Goal: Use online tool/utility: Use online tool/utility

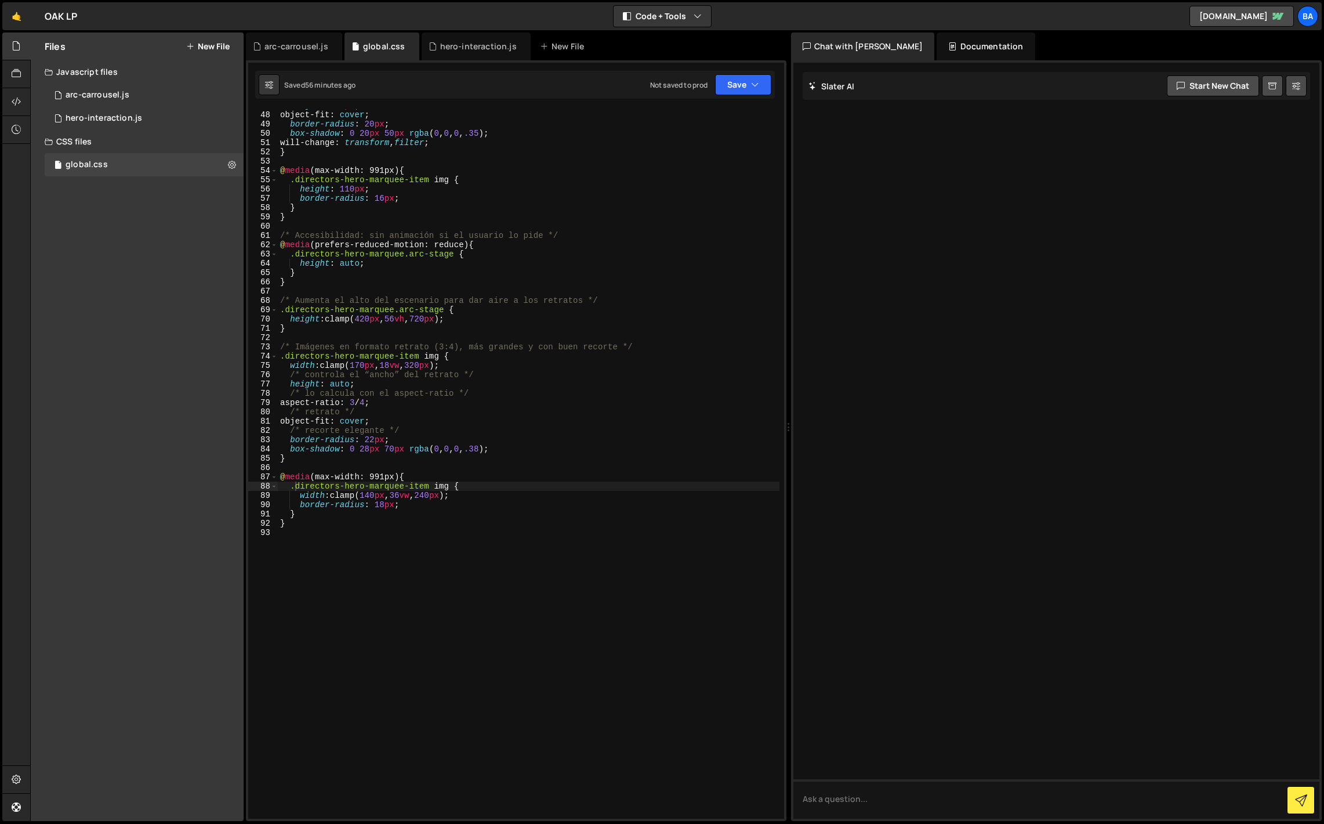
scroll to position [435, 0]
click at [333, 552] on div "height : 140 px ; object-fit : cover ; border-radius : 20 px ; box-shadow : 0 2…" at bounding box center [529, 465] width 502 height 728
paste textarea "<style>"
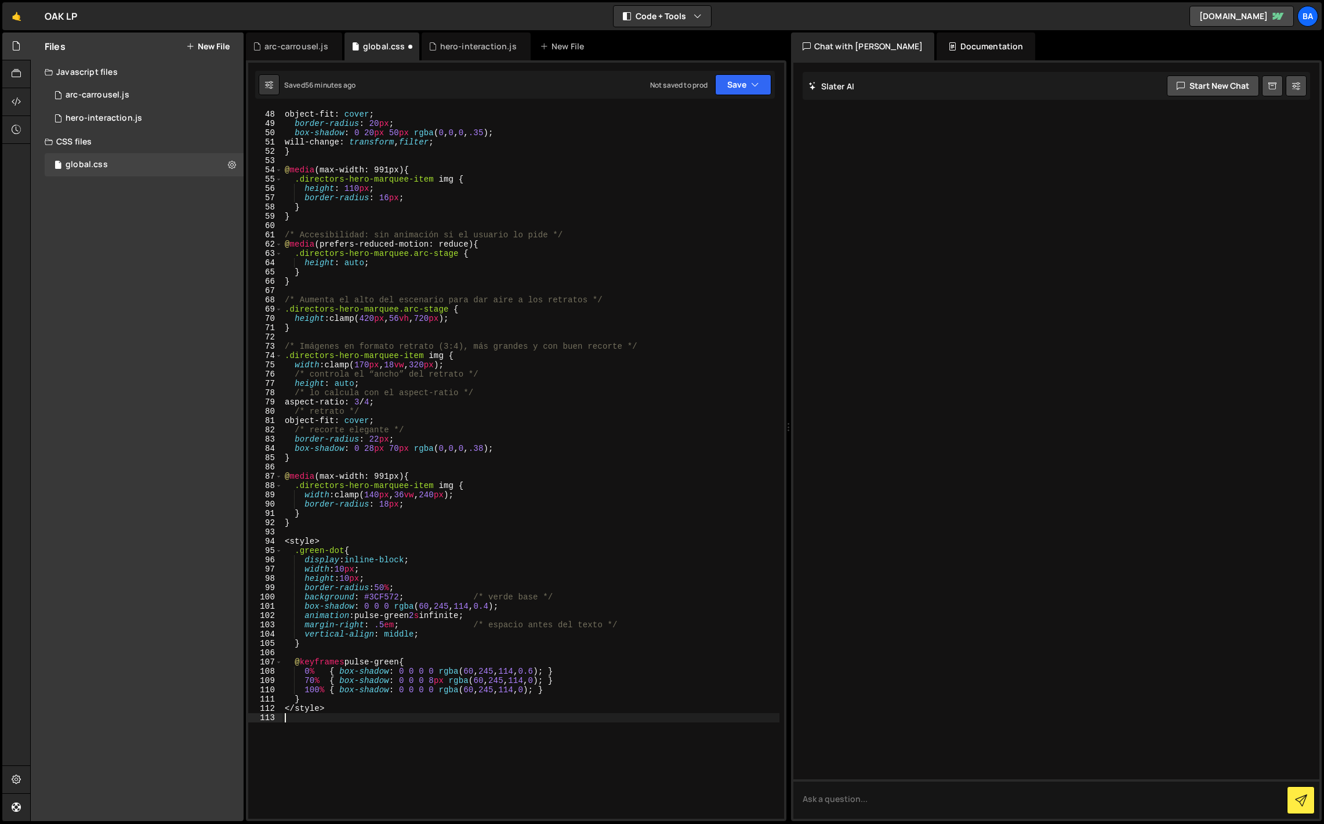
scroll to position [436, 0]
drag, startPoint x: 326, startPoint y: 539, endPoint x: 276, endPoint y: 538, distance: 50.5
click at [276, 538] on div "47 48 49 50 51 52 53 54 55 56 57 58 59 60 61 62 63 64 65 66 67 68 69 70 71 72 7…" at bounding box center [516, 463] width 536 height 709
type textarea "<style>"
drag, startPoint x: 336, startPoint y: 710, endPoint x: 212, endPoint y: 708, distance: 123.6
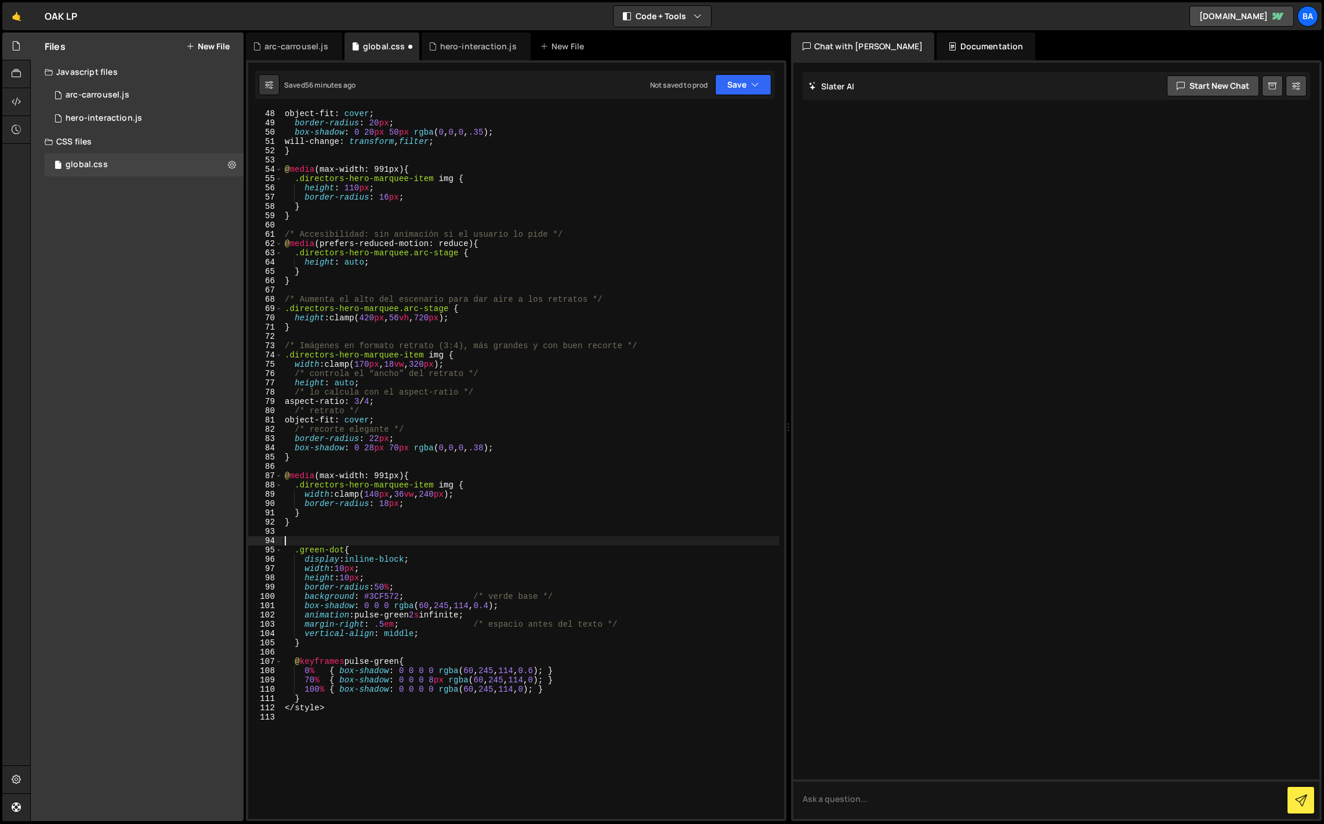
click at [212, 708] on div "Files New File Javascript files 1 arc-carrousel.js 0 1 hero-interaction.js 0 CS…" at bounding box center [677, 426] width 1294 height 789
type textarea "</style>"
click at [740, 85] on button "Save" at bounding box center [743, 84] width 56 height 21
click at [682, 119] on div "Saved 56 minutes ago" at bounding box center [704, 126] width 121 height 14
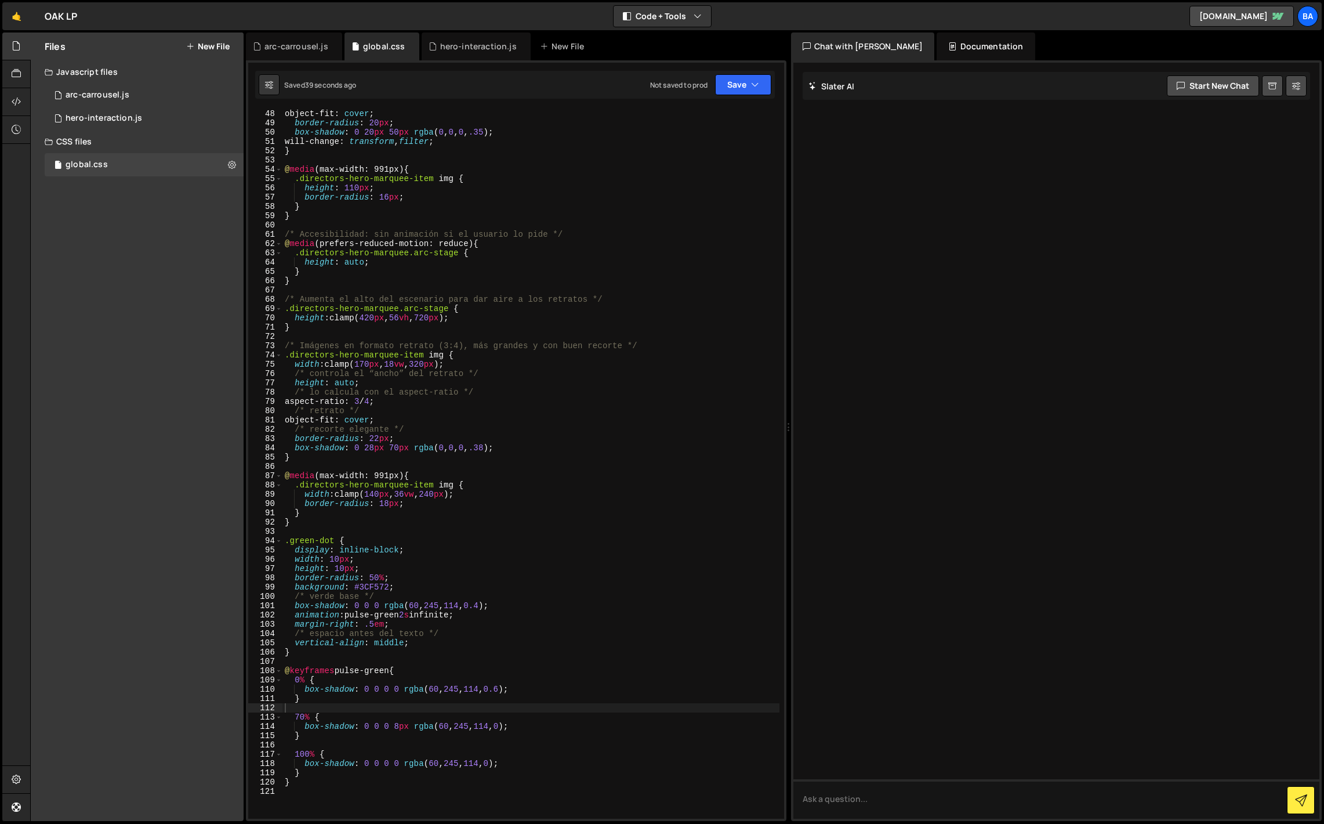
click at [338, 559] on div "height : 140 px ; object-fit : cover ; border-radius : 20 px ; box-shadow : 0 2…" at bounding box center [530, 464] width 497 height 728
click at [302, 541] on div "height : 140 px ; object-fit : cover ; border-radius : 20 px ; box-shadow : 0 2…" at bounding box center [530, 464] width 497 height 728
click at [345, 570] on div "height : 140 px ; object-fit : cover ; border-radius : 20 px ; box-shadow : 0 2…" at bounding box center [530, 464] width 497 height 728
click at [515, 495] on div "height : 140 px ; object-fit : cover ; border-radius : 20 px ; box-shadow : 0 2…" at bounding box center [530, 464] width 497 height 728
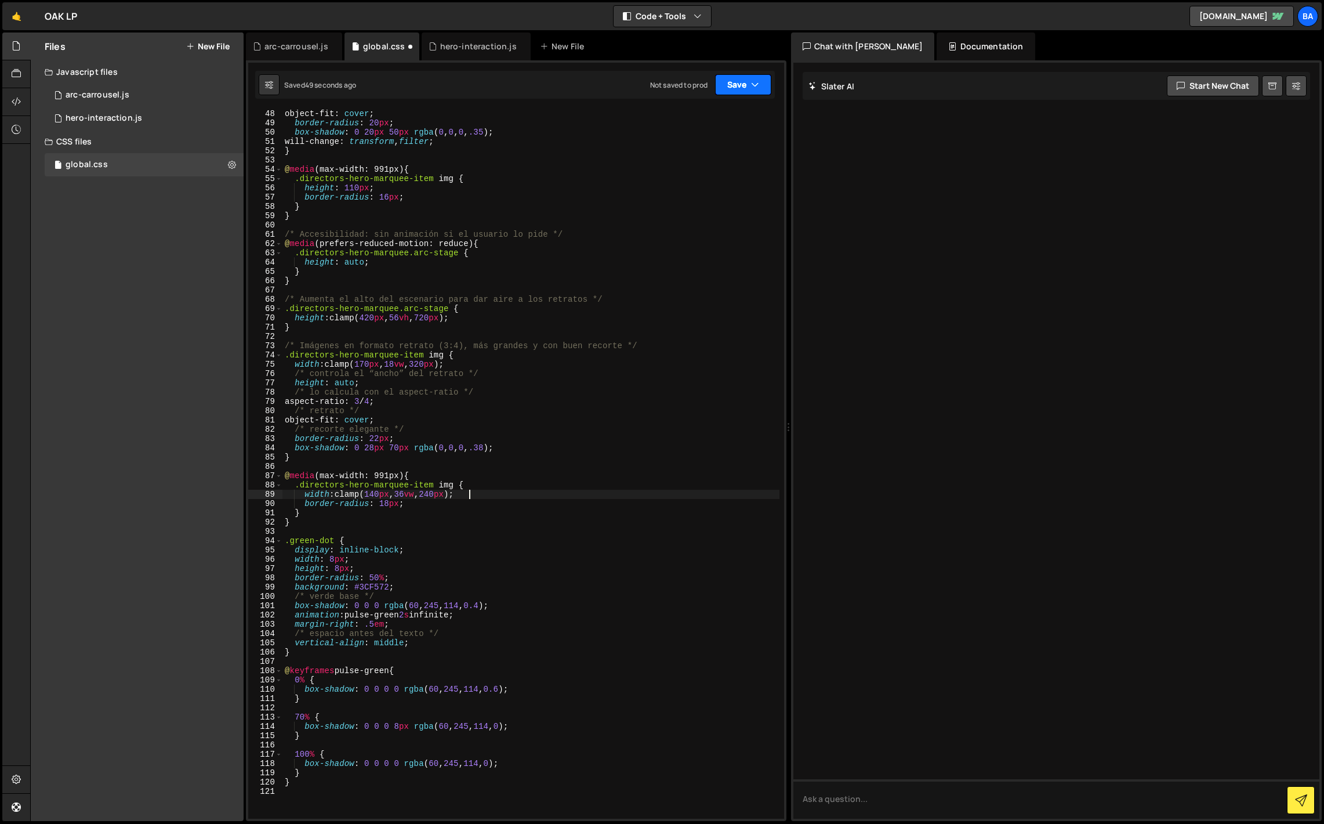
click at [731, 92] on button "Save" at bounding box center [743, 84] width 56 height 21
click at [712, 124] on div "49 seconds ago" at bounding box center [690, 126] width 52 height 10
drag, startPoint x: 372, startPoint y: 625, endPoint x: 378, endPoint y: 631, distance: 7.8
click at [372, 626] on div "height : 140 px ; object-fit : cover ; border-radius : 20 px ; box-shadow : 0 2…" at bounding box center [530, 464] width 497 height 728
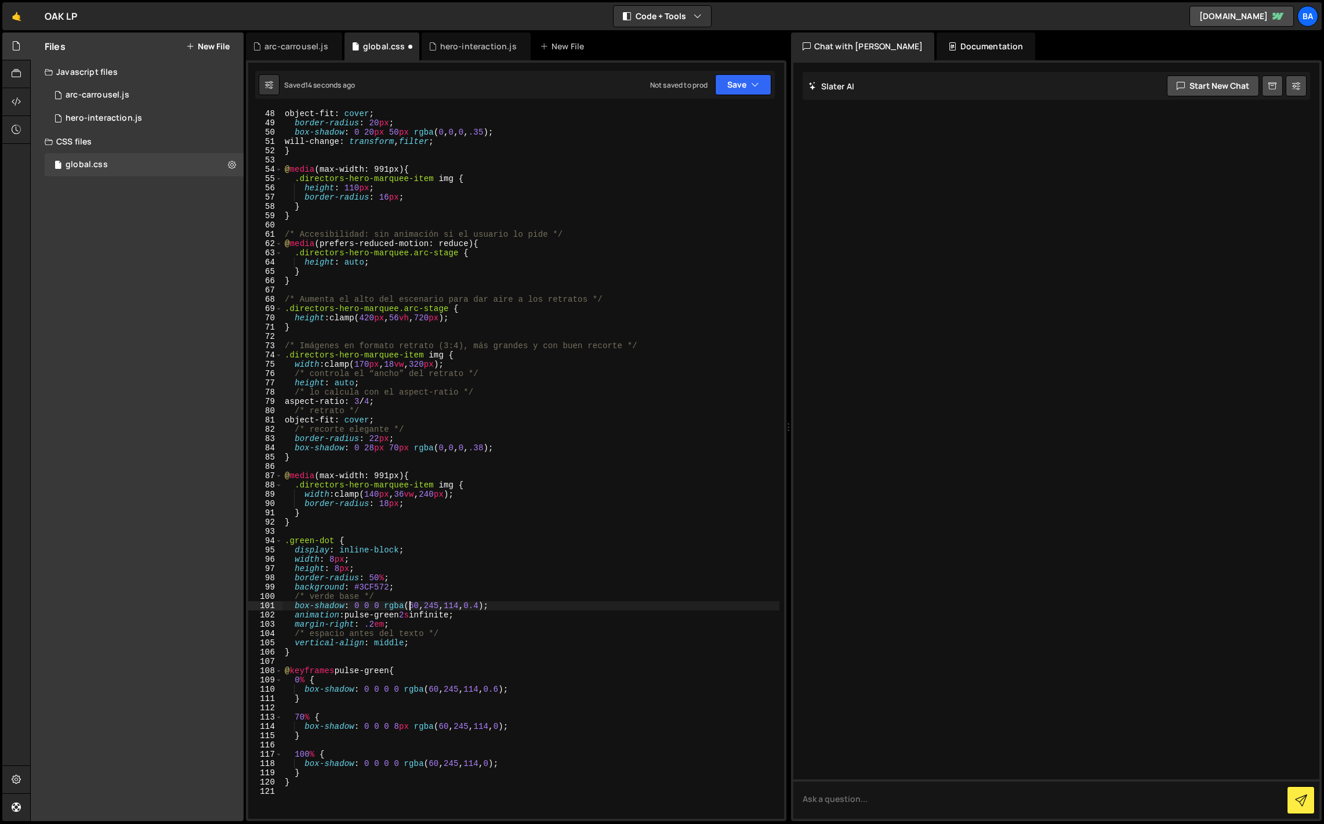
click at [407, 605] on div "height : 140 px ; object-fit : cover ; border-radius : 20 px ; box-shadow : 0 2…" at bounding box center [530, 464] width 497 height 728
type textarea "box-shadow: 0 0 0 rgba(60, 245, 114, 0.4);"
click at [723, 92] on button "Save" at bounding box center [743, 84] width 56 height 21
drag, startPoint x: 699, startPoint y: 112, endPoint x: 686, endPoint y: 114, distance: 12.9
click at [699, 112] on div "Save to Staging S" at bounding box center [704, 113] width 121 height 12
